Goal: Information Seeking & Learning: Find specific page/section

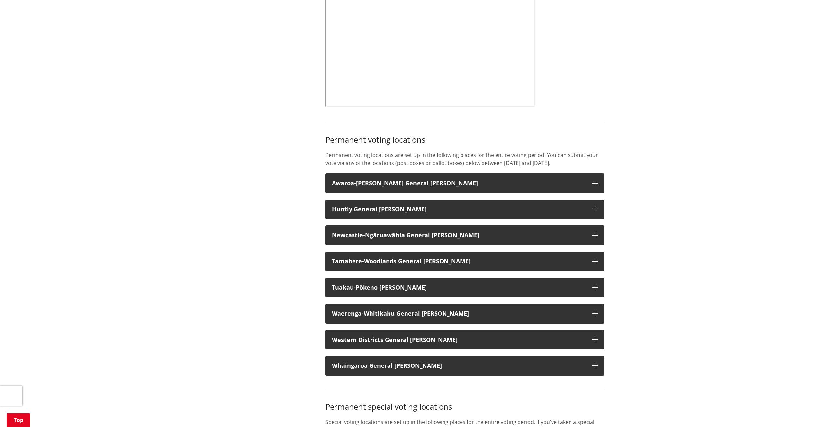
scroll to position [425, 0]
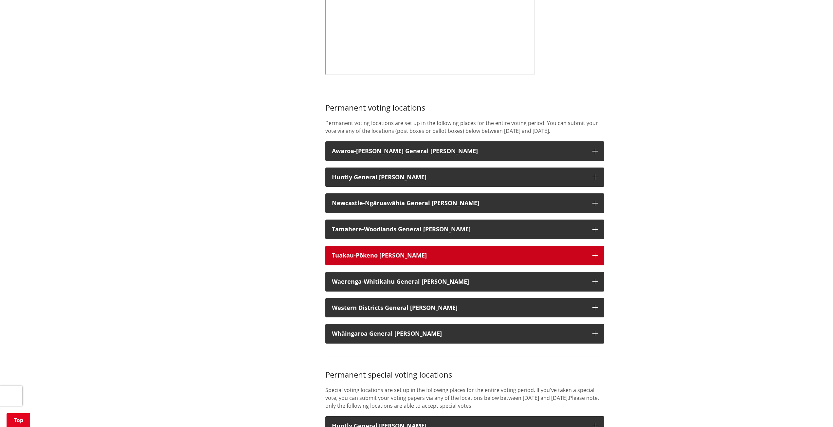
click at [577, 259] on h3 "Tuakau-Pōkeno [PERSON_NAME]" at bounding box center [459, 255] width 254 height 7
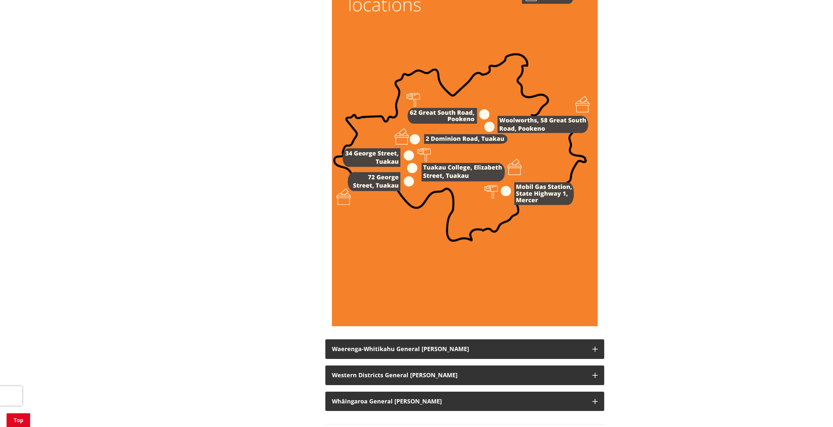
scroll to position [982, 0]
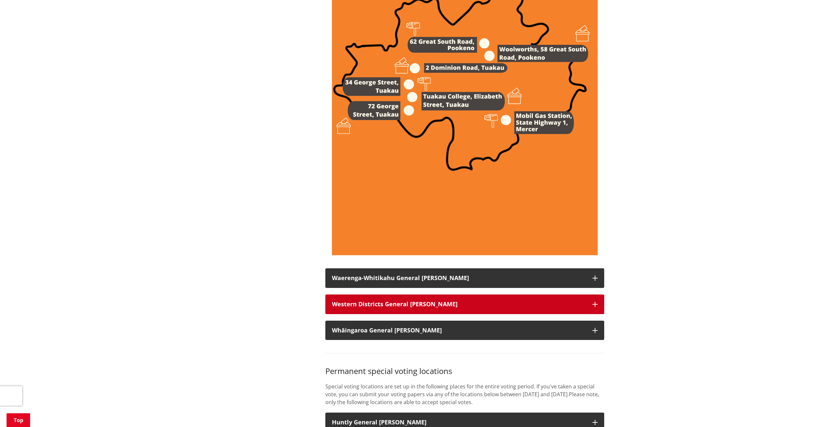
drag, startPoint x: 361, startPoint y: 313, endPoint x: 343, endPoint y: 307, distance: 19.7
click at [361, 308] on strong "Western Districts General [PERSON_NAME]" at bounding box center [395, 304] width 126 height 8
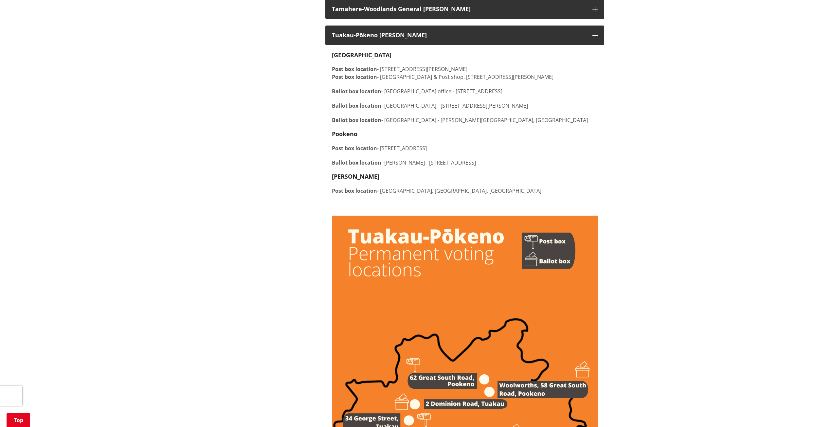
scroll to position [622, 0]
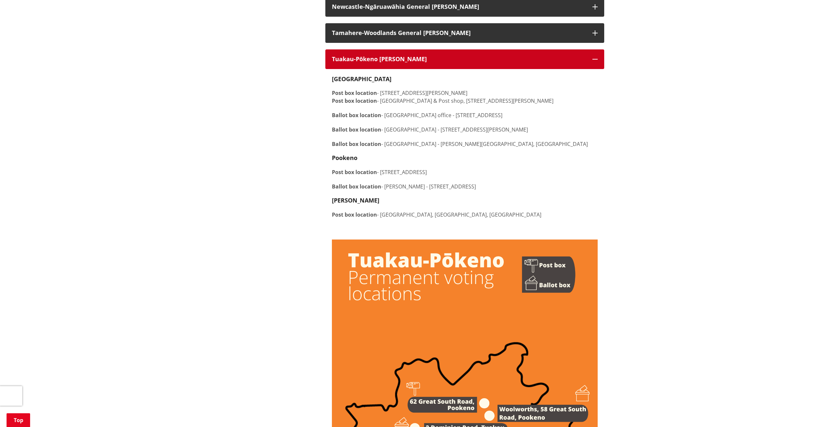
click at [344, 62] on h3 "Tuakau-Pōkeno [PERSON_NAME]" at bounding box center [459, 59] width 254 height 7
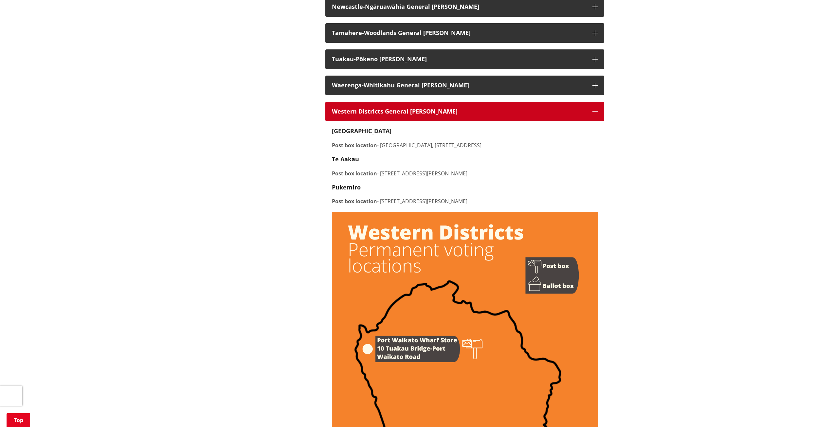
click at [352, 115] on strong "Western Districts General [PERSON_NAME]" at bounding box center [395, 111] width 126 height 8
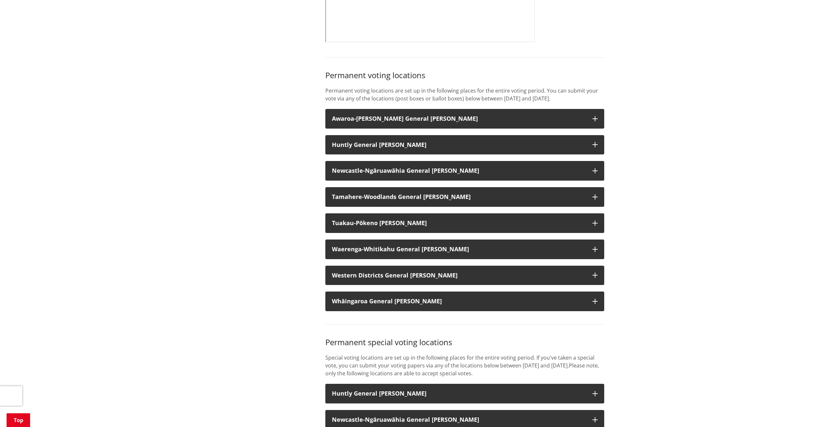
scroll to position [458, 0]
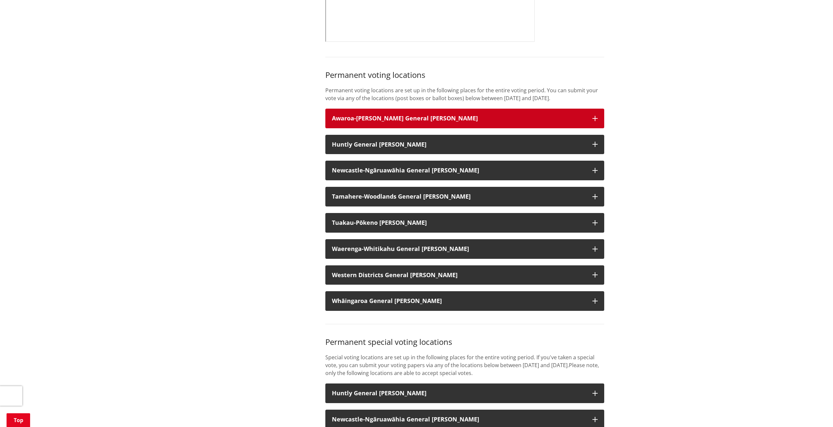
click at [356, 122] on h3 "Awaroa-[PERSON_NAME] General [PERSON_NAME]" at bounding box center [459, 118] width 254 height 7
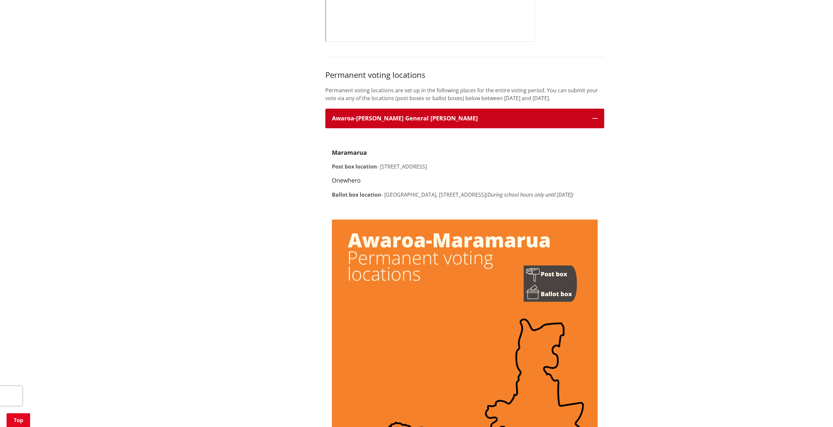
click at [356, 122] on h3 "Awaroa-[PERSON_NAME] General [PERSON_NAME]" at bounding box center [459, 118] width 254 height 7
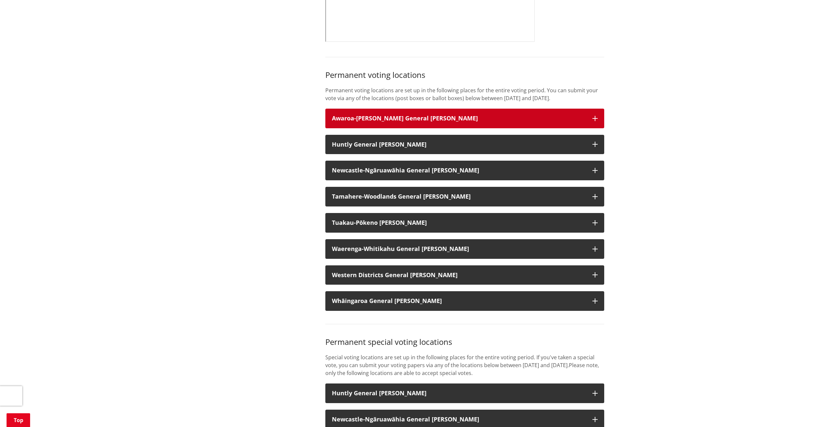
click at [356, 122] on h3 "Awaroa-[PERSON_NAME] General [PERSON_NAME]" at bounding box center [459, 118] width 254 height 7
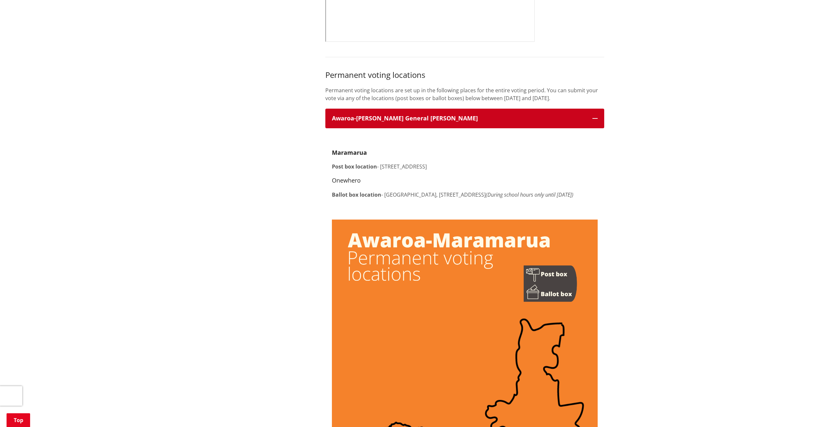
click at [356, 122] on h3 "Awaroa-[PERSON_NAME] General [PERSON_NAME]" at bounding box center [459, 118] width 254 height 7
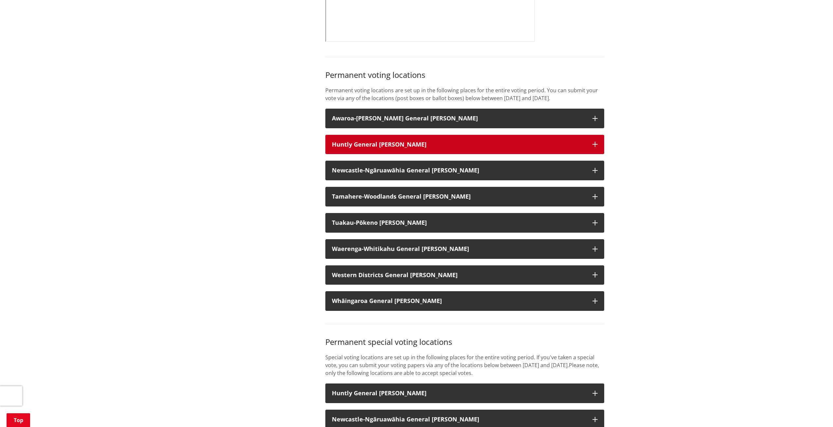
click at [349, 148] on button "Huntly General [PERSON_NAME]" at bounding box center [464, 145] width 279 height 20
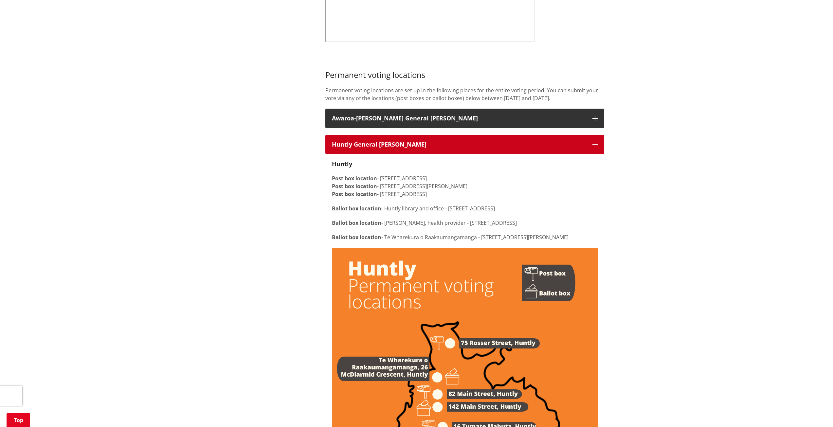
click at [349, 148] on h3 "Huntly General [PERSON_NAME]" at bounding box center [459, 144] width 254 height 7
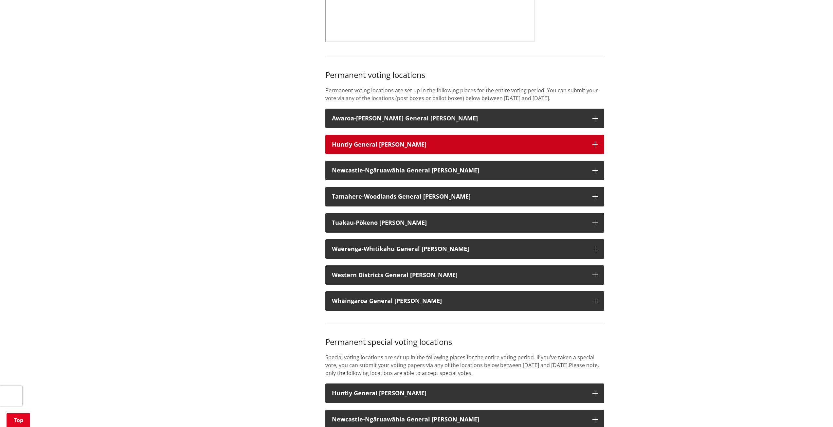
click at [354, 148] on h3 "Huntly General [PERSON_NAME]" at bounding box center [459, 144] width 254 height 7
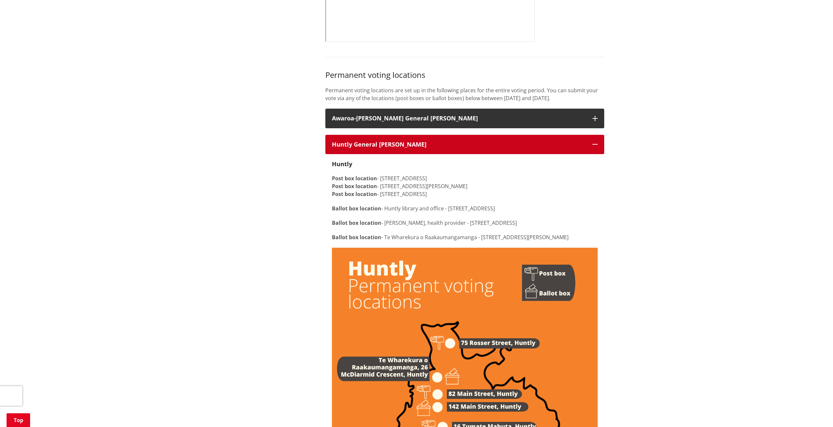
click at [354, 148] on h3 "Huntly General [PERSON_NAME]" at bounding box center [459, 144] width 254 height 7
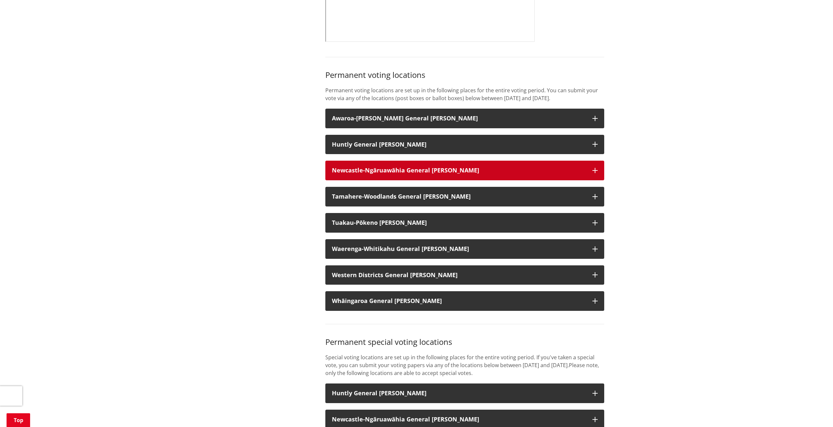
click at [352, 174] on strong "Newcastle-Ngāruawāhia General [PERSON_NAME]" at bounding box center [405, 170] width 147 height 8
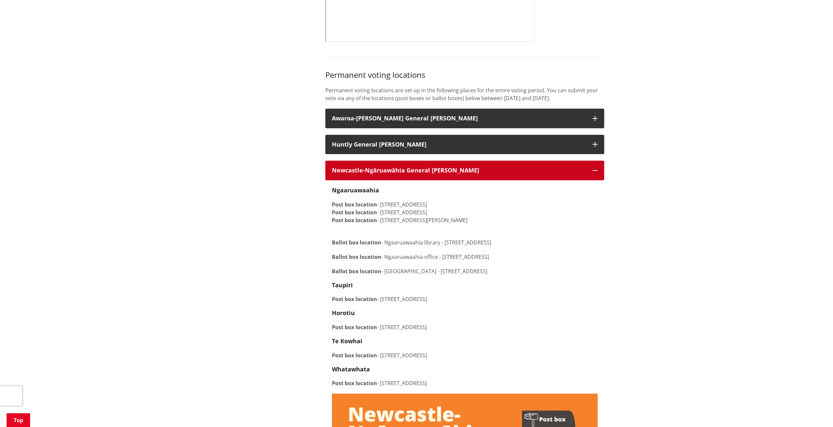
click at [335, 174] on strong "Newcastle-Ngāruawāhia General [PERSON_NAME]" at bounding box center [405, 170] width 147 height 8
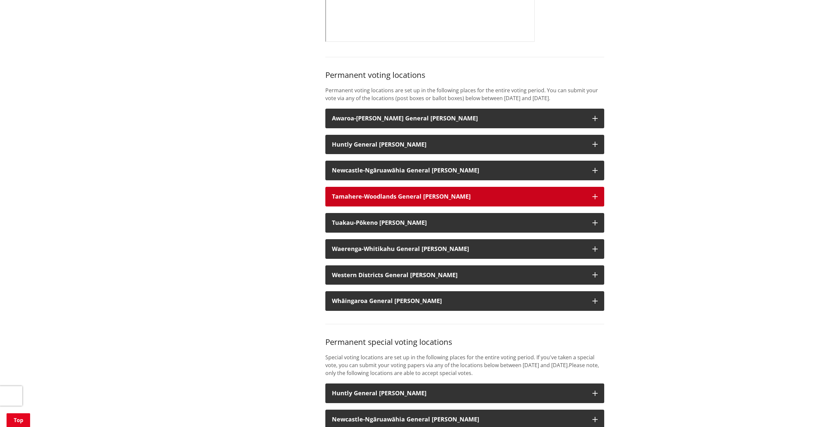
click at [343, 200] on strong "Tamahere-Woodlands General [PERSON_NAME]" at bounding box center [401, 196] width 139 height 8
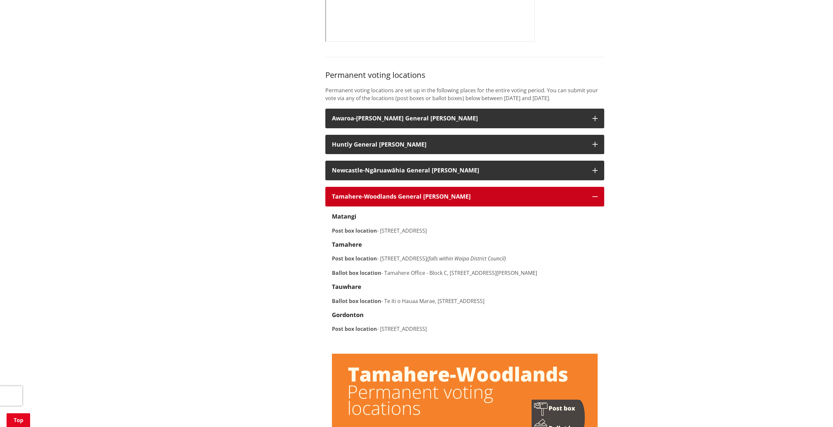
click at [343, 200] on strong "Tamahere-Woodlands General [PERSON_NAME]" at bounding box center [401, 196] width 139 height 8
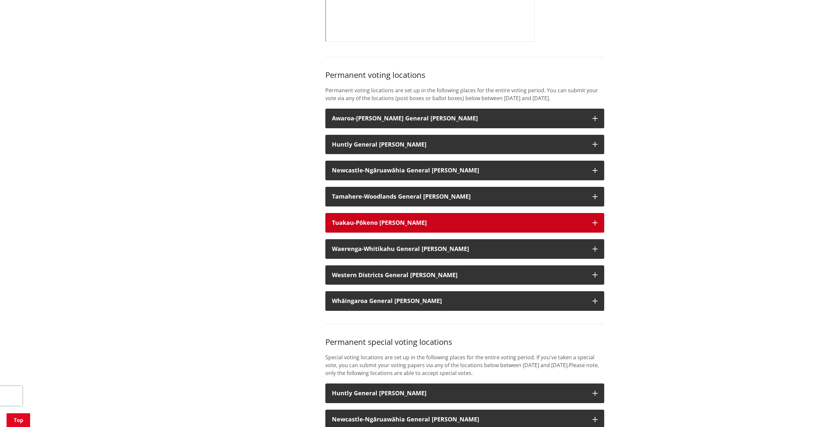
click at [337, 226] on h3 "Tuakau-Pōkeno [PERSON_NAME]" at bounding box center [459, 223] width 254 height 7
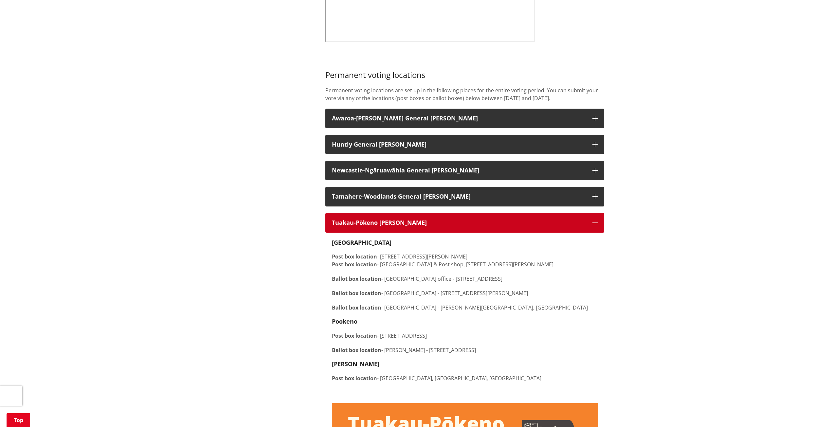
click at [337, 226] on h3 "Tuakau-Pōkeno [PERSON_NAME]" at bounding box center [459, 223] width 254 height 7
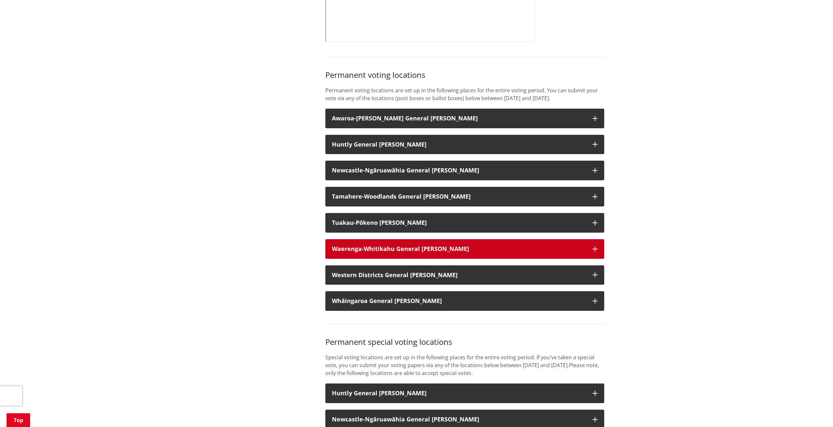
click at [341, 253] on strong "Waerenga-Whitikahu General [PERSON_NAME]" at bounding box center [400, 249] width 137 height 8
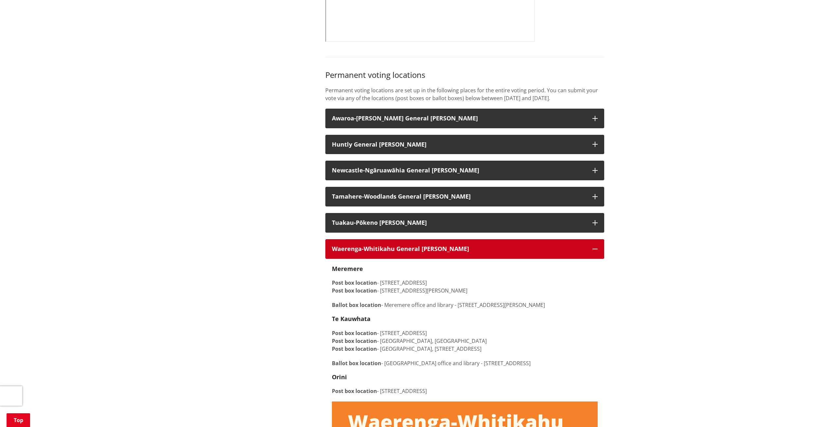
click at [340, 253] on strong "Waerenga-Whitikahu General [PERSON_NAME]" at bounding box center [400, 249] width 137 height 8
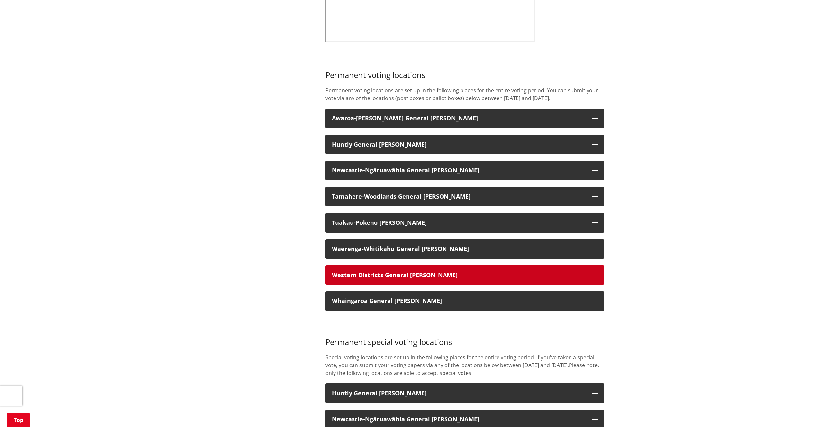
click at [352, 279] on strong "Western Districts General [PERSON_NAME]" at bounding box center [395, 275] width 126 height 8
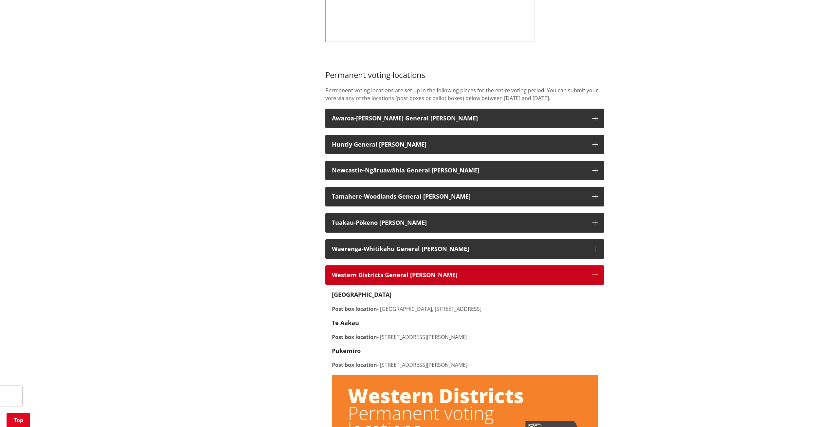
click at [352, 279] on strong "Western Districts General [PERSON_NAME]" at bounding box center [395, 275] width 126 height 8
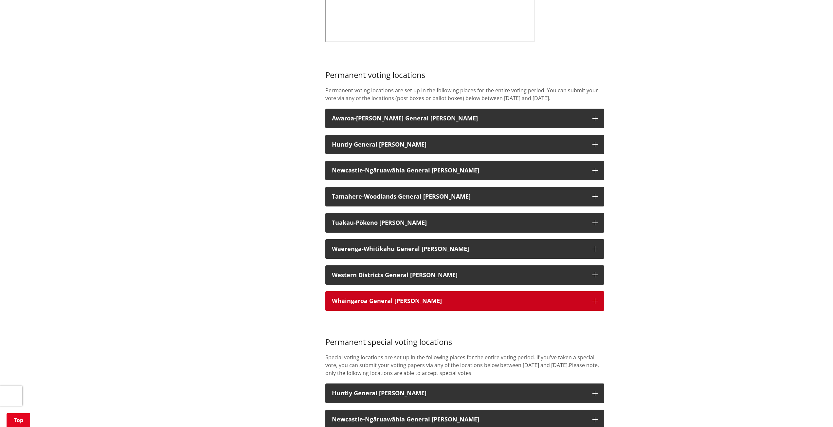
click at [345, 305] on strong "Whāingaroa General [PERSON_NAME]" at bounding box center [387, 301] width 110 height 8
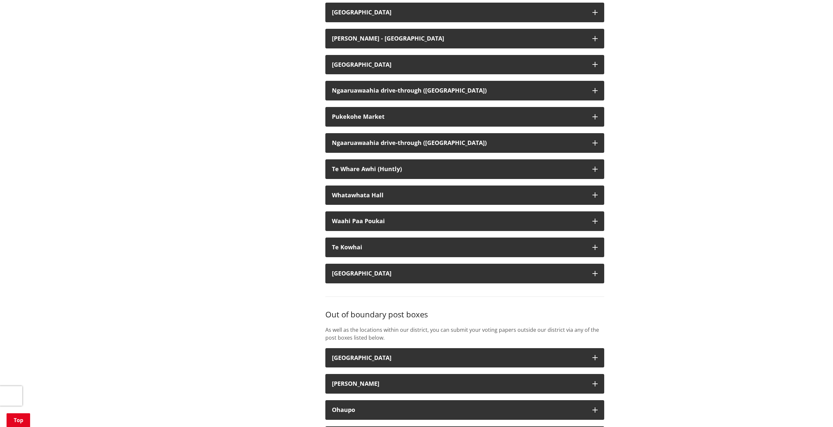
scroll to position [1931, 0]
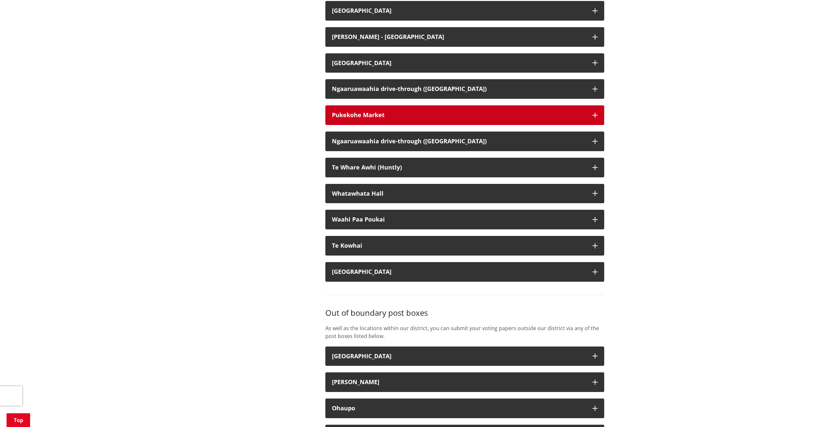
click at [345, 118] on div "Pukekohe Market" at bounding box center [459, 115] width 254 height 7
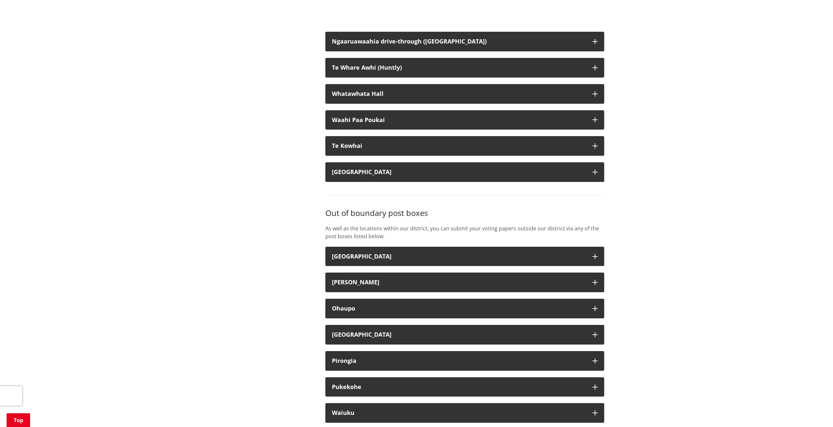
scroll to position [2127, 0]
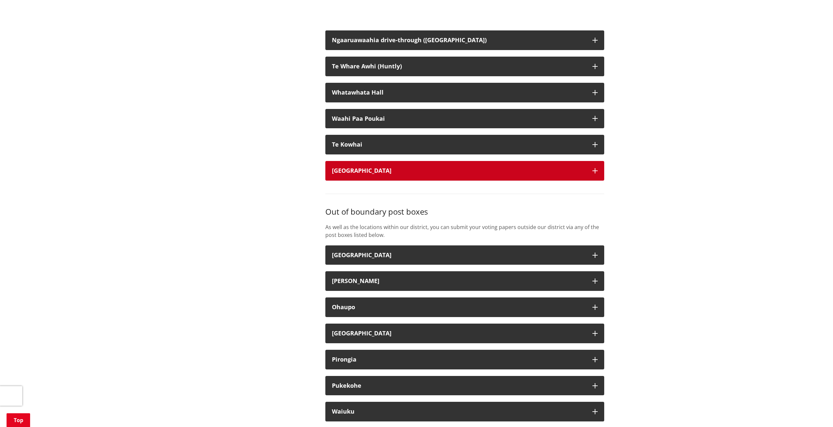
click at [336, 174] on div "[GEOGRAPHIC_DATA]" at bounding box center [459, 171] width 254 height 7
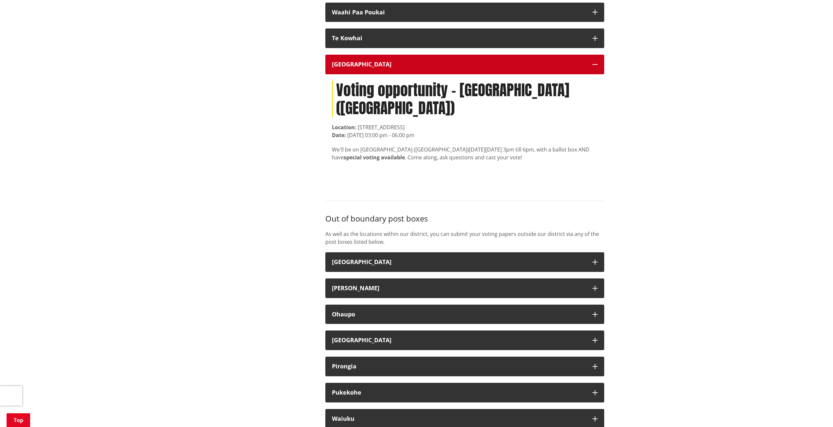
scroll to position [2323, 0]
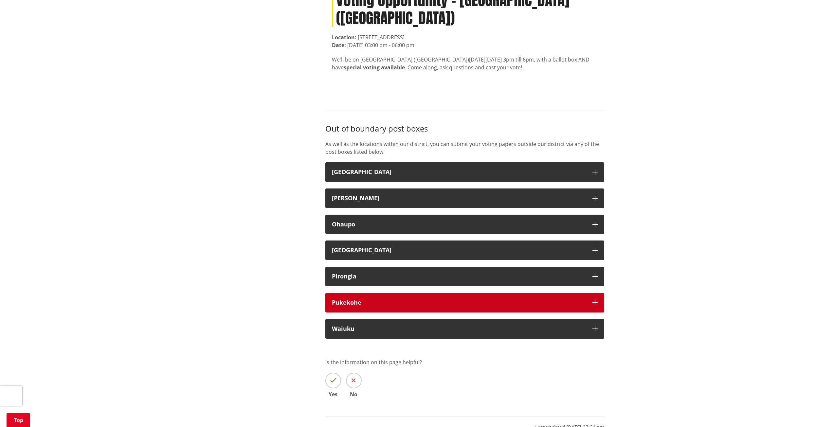
click at [342, 306] on strong "Pukekohe" at bounding box center [346, 302] width 29 height 8
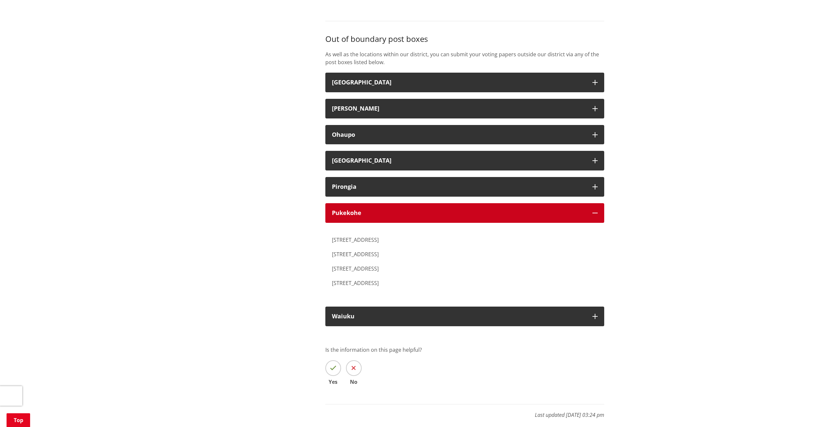
scroll to position [2421, 0]
